Goal: Task Accomplishment & Management: Manage account settings

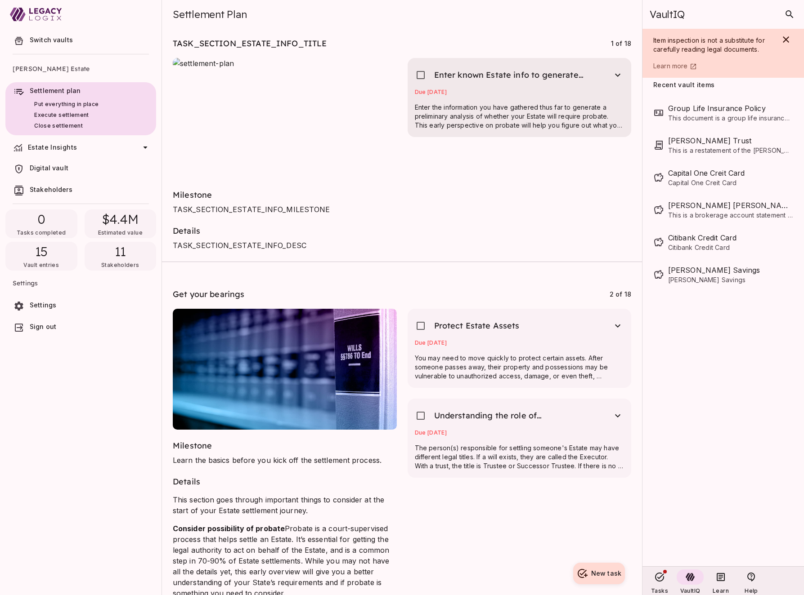
click at [528, 94] on div "Due [DATE]" at bounding box center [520, 94] width 210 height 11
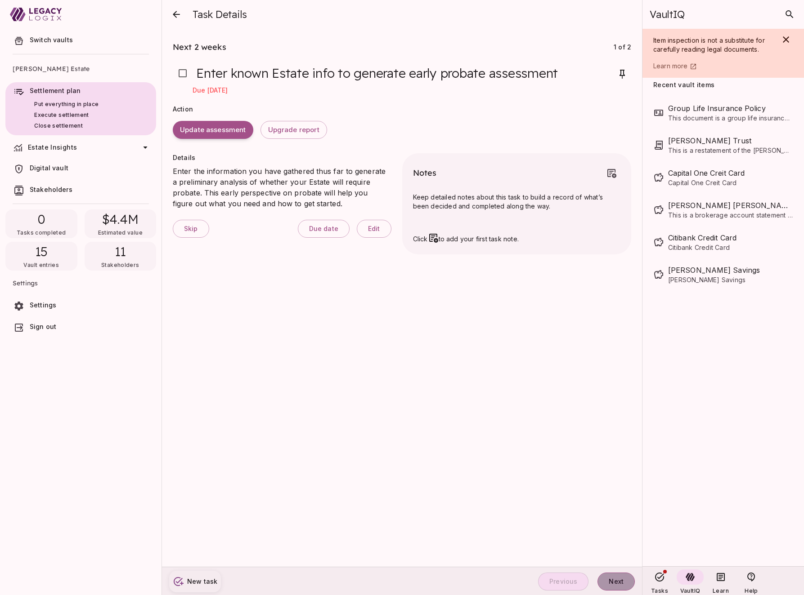
click at [617, 578] on span "Next" at bounding box center [615, 582] width 15 height 8
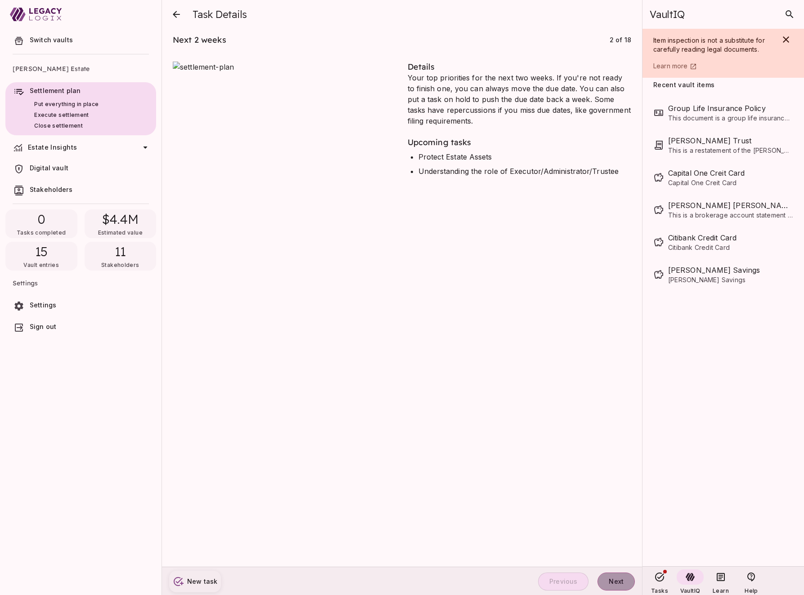
click at [617, 578] on span "Next" at bounding box center [615, 582] width 15 height 8
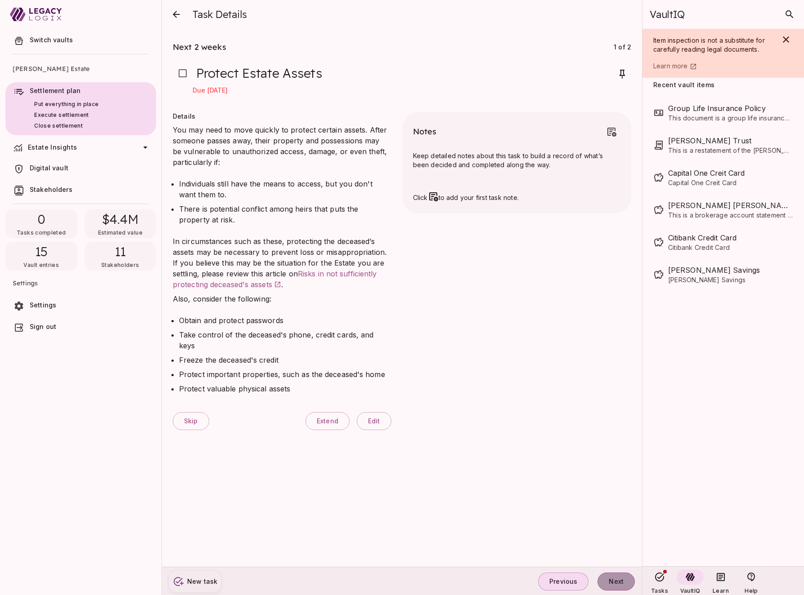
click at [617, 578] on span "Next" at bounding box center [615, 582] width 15 height 8
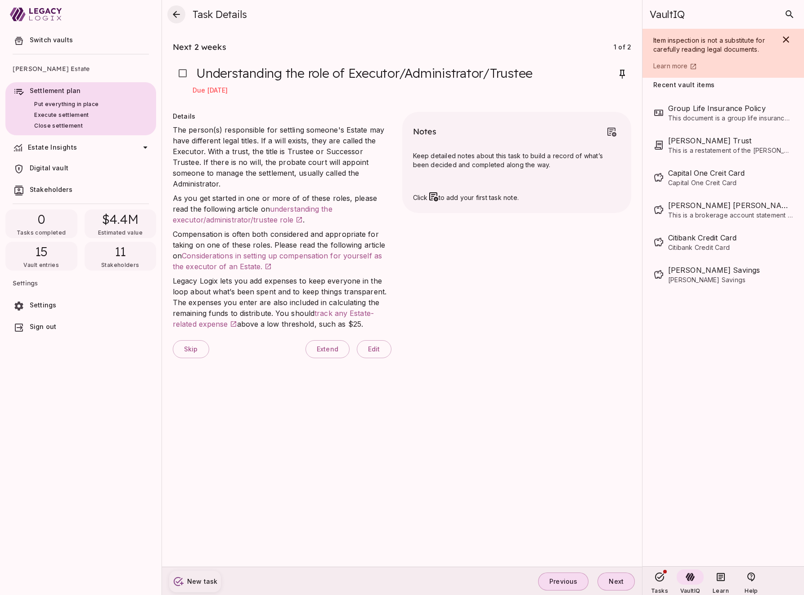
click at [178, 15] on icon "close" at bounding box center [176, 14] width 11 height 11
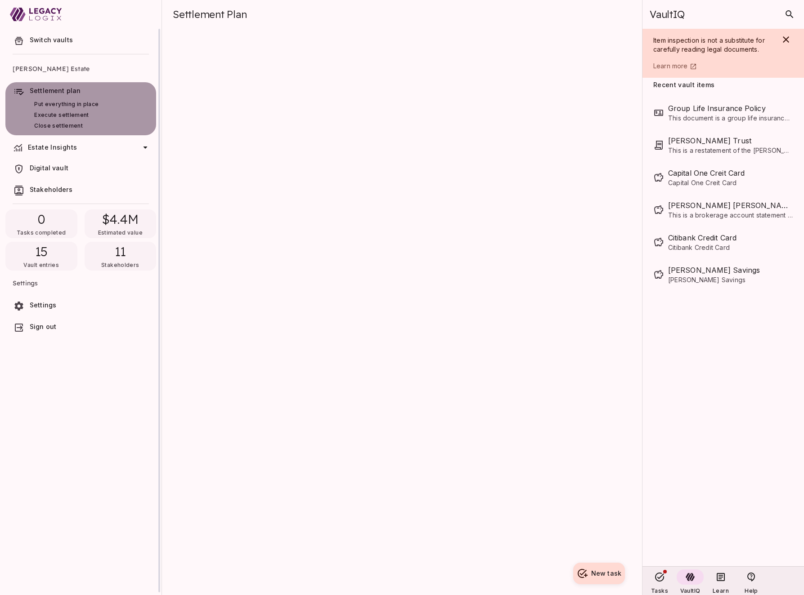
click at [56, 86] on span "Settlement plan" at bounding box center [91, 90] width 123 height 9
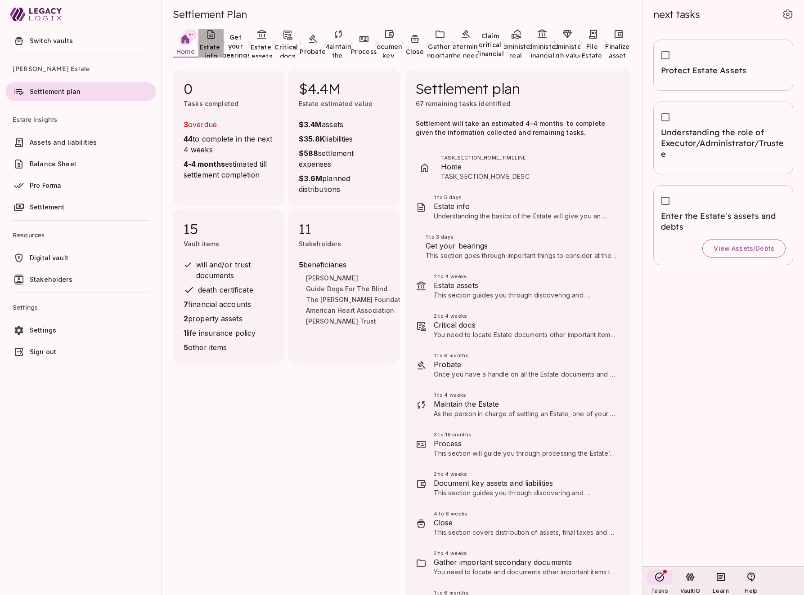
click at [210, 44] on span "Estate info" at bounding box center [211, 51] width 22 height 17
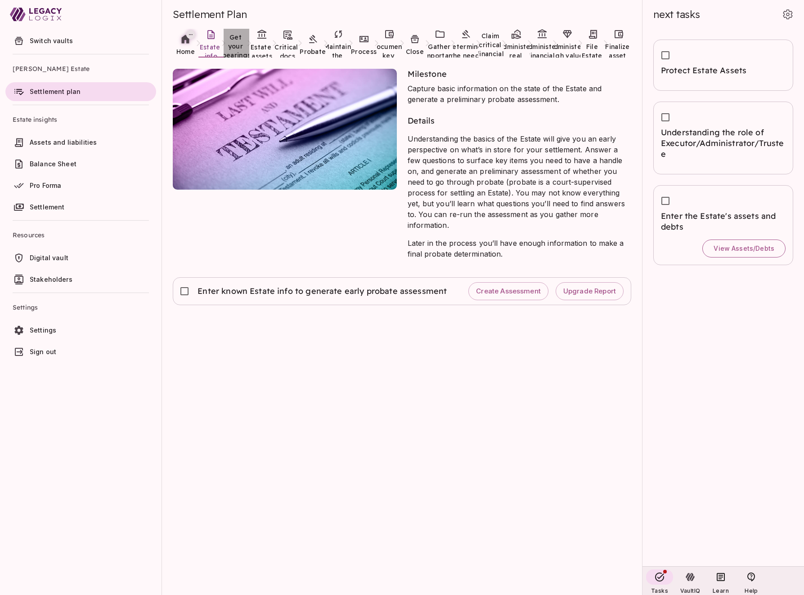
click at [235, 43] on span "Get your bearings" at bounding box center [236, 46] width 28 height 26
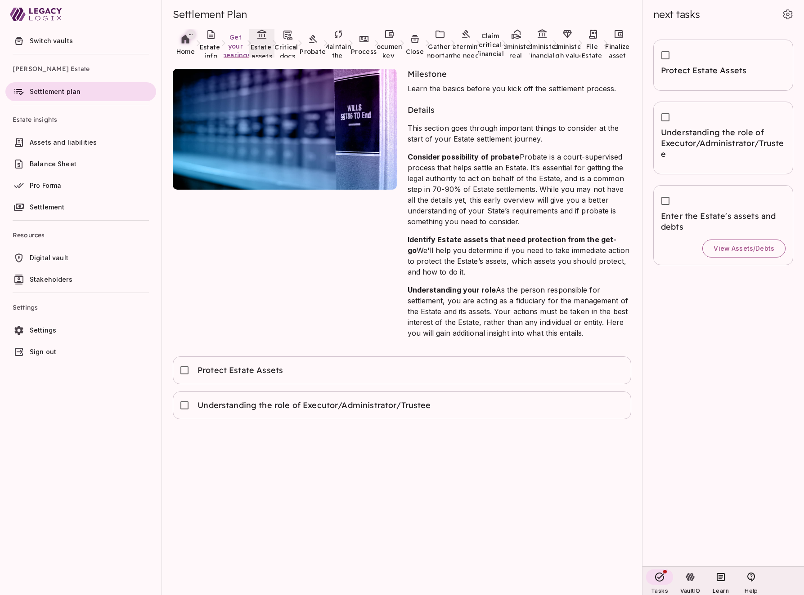
click at [269, 49] on span "Estate assets" at bounding box center [261, 51] width 22 height 17
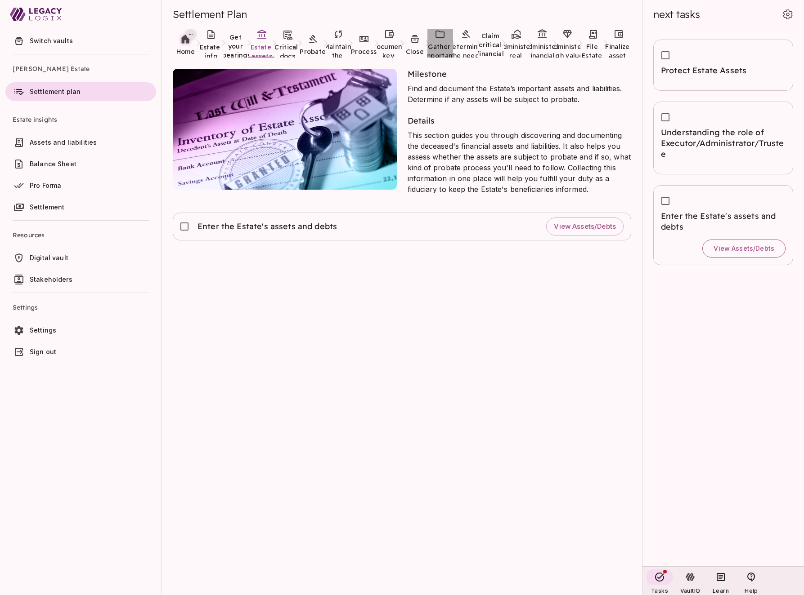
click at [443, 47] on span "Gather important secondary documents" at bounding box center [440, 60] width 36 height 35
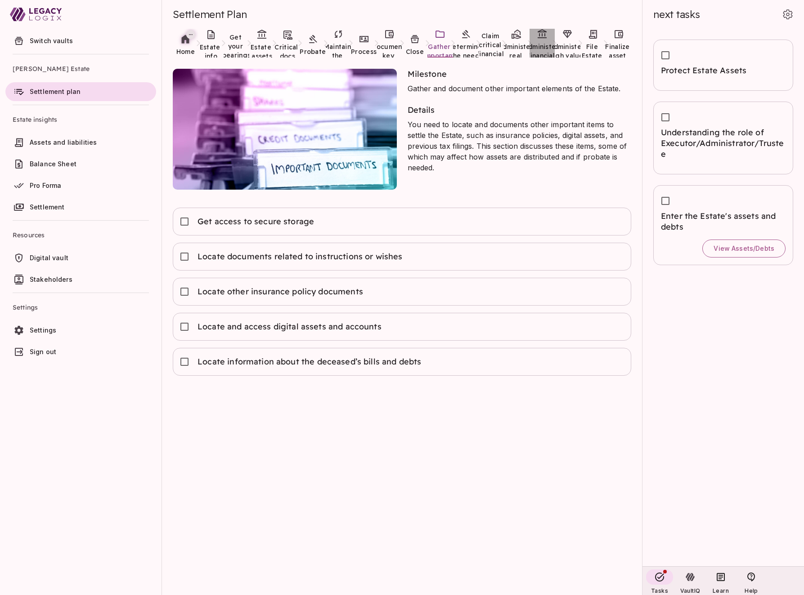
click at [547, 43] on span "Administer financial assets for settlement" at bounding box center [541, 60] width 37 height 35
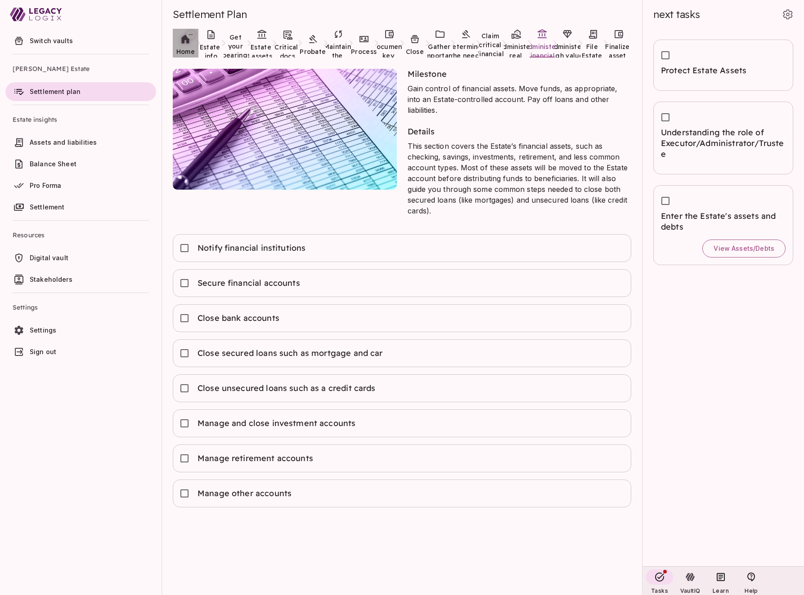
click at [189, 49] on span "Home" at bounding box center [185, 52] width 18 height 8
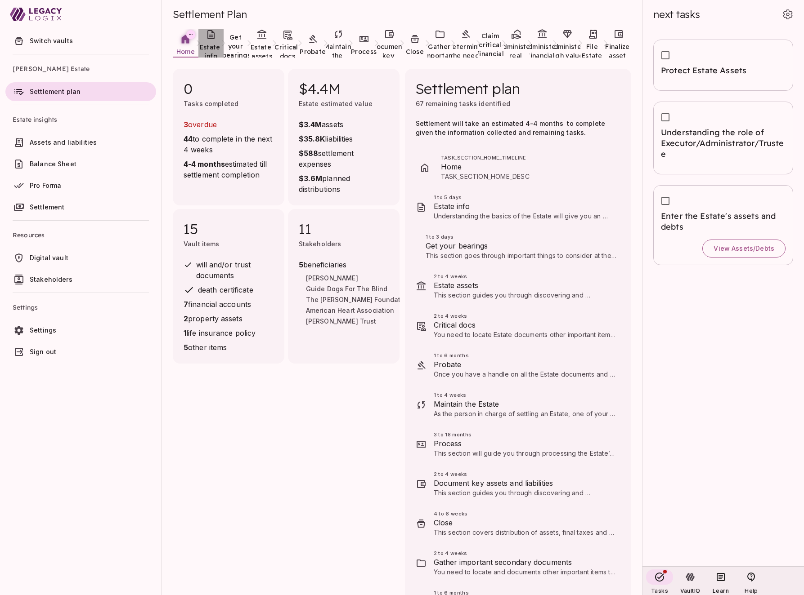
click at [211, 44] on span "Estate info" at bounding box center [211, 51] width 22 height 17
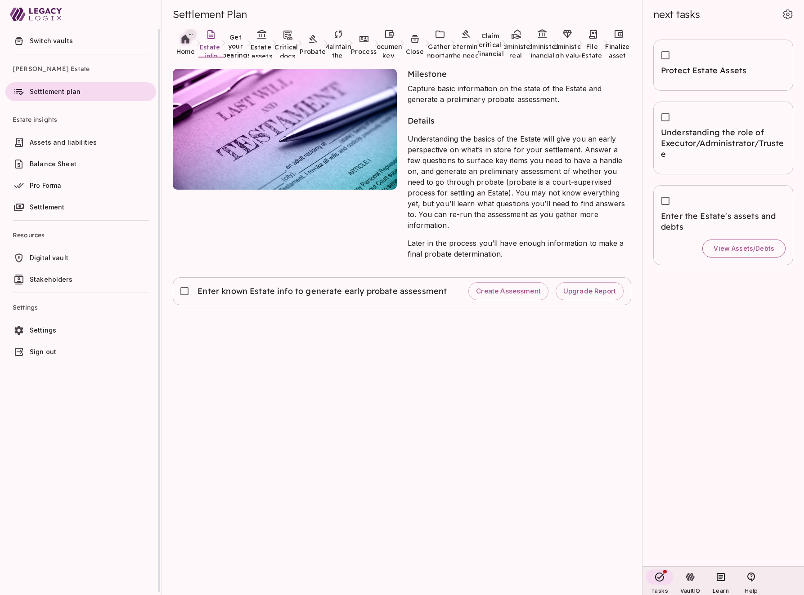
click at [40, 353] on span "Sign out" at bounding box center [43, 352] width 27 height 8
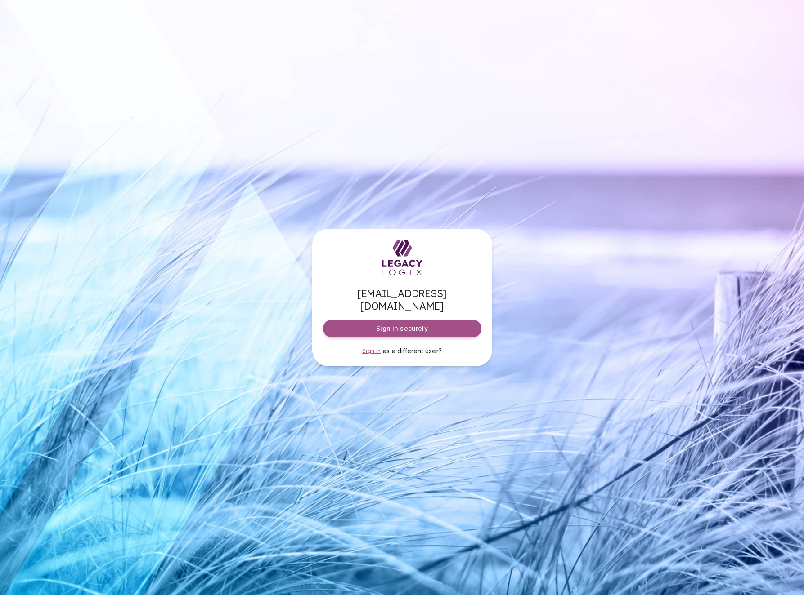
click at [372, 348] on span "Sign in" at bounding box center [371, 351] width 19 height 7
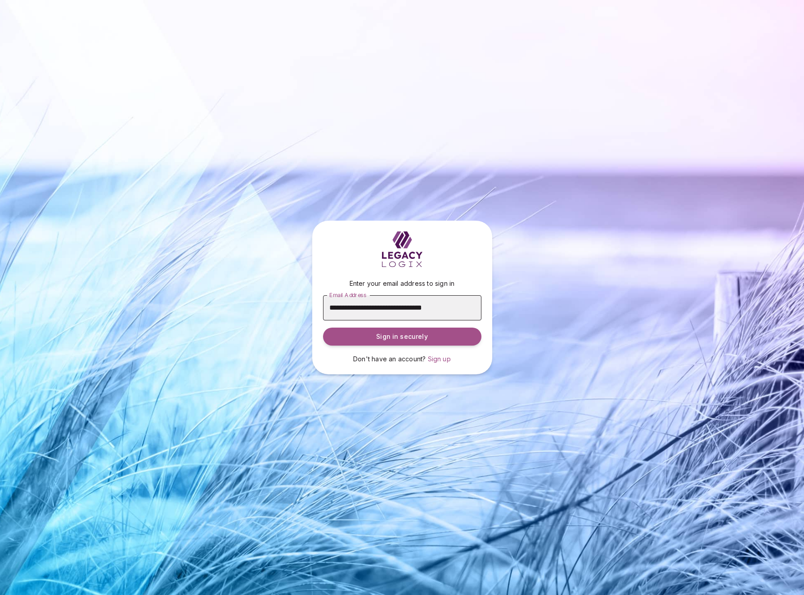
click at [362, 307] on input "**********" at bounding box center [402, 307] width 158 height 25
type input "**********"
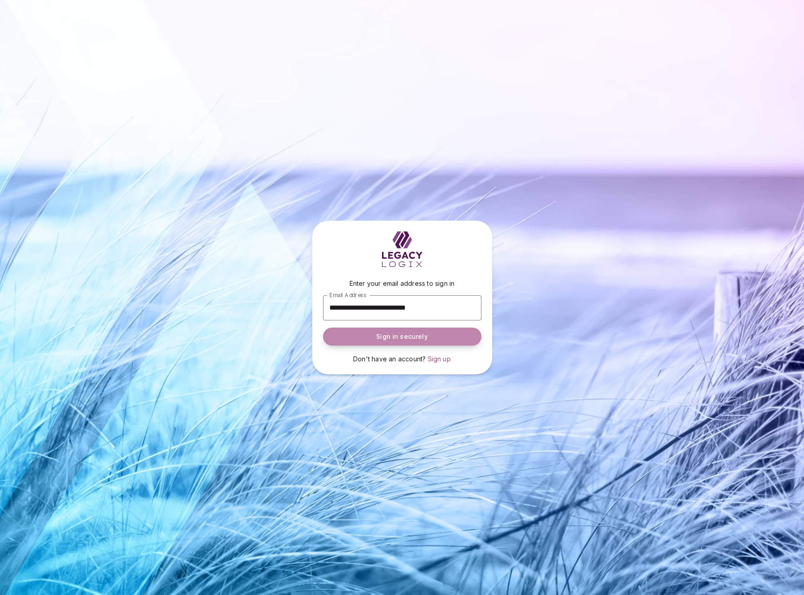
click at [397, 336] on span "Sign in securely" at bounding box center [401, 336] width 51 height 9
